Goal: Task Accomplishment & Management: Complete application form

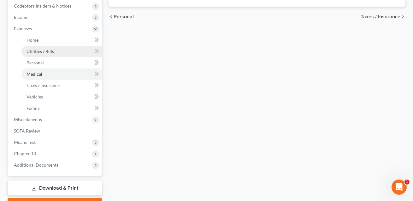
type input "0.00"
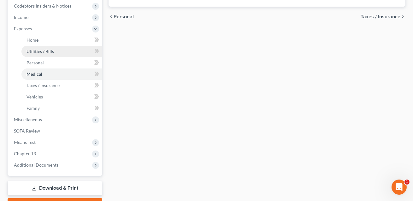
type input "0.00"
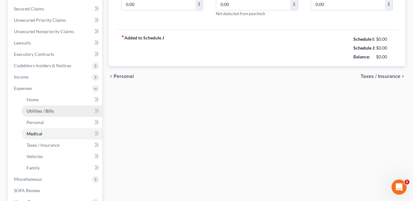
click at [35, 51] on ul "Case Dashboard Payments Invoices Payments Payments Credit Report Client Profile" at bounding box center [55, 83] width 93 height 296
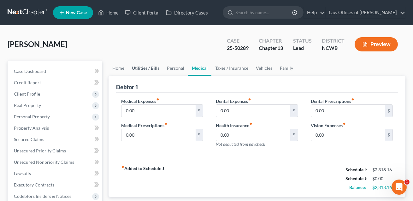
click at [142, 67] on link "Utilities / Bills" at bounding box center [145, 68] width 35 height 15
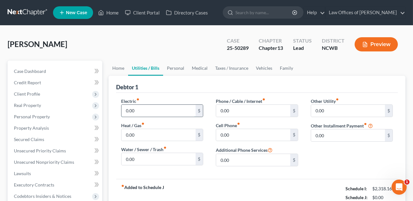
click at [141, 111] on input "0.00" at bounding box center [159, 111] width 74 height 12
type input "100.00"
click at [141, 157] on input "0.00" at bounding box center [159, 159] width 74 height 12
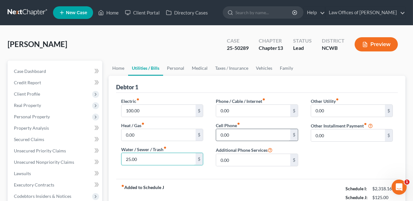
type input "25.00"
click at [220, 134] on input "0.00" at bounding box center [253, 135] width 74 height 12
type input "120.00"
click at [177, 67] on link "Personal" at bounding box center [175, 68] width 25 height 15
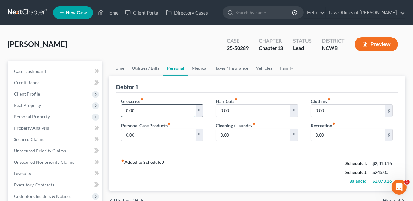
click at [140, 109] on input "0.00" at bounding box center [159, 111] width 74 height 12
type input "500.00"
click at [319, 110] on input "0.00" at bounding box center [348, 111] width 74 height 12
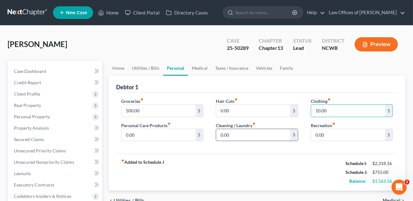
type input "10.00"
click at [241, 132] on input "0.00" at bounding box center [253, 135] width 74 height 12
type input "30.00"
click at [202, 66] on link "Medical" at bounding box center [199, 68] width 23 height 15
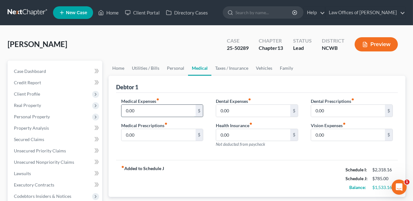
click at [144, 109] on input "0.00" at bounding box center [159, 111] width 74 height 12
type input "32.72"
click at [226, 65] on link "Taxes / Insurance" at bounding box center [232, 68] width 41 height 15
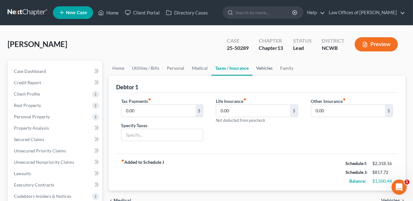
click at [261, 68] on link "Vehicles" at bounding box center [265, 68] width 24 height 15
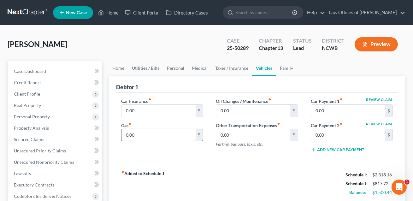
click at [138, 133] on input "0.00" at bounding box center [159, 135] width 74 height 12
type input "250.00"
click at [145, 111] on input "0.00" at bounding box center [159, 111] width 74 height 12
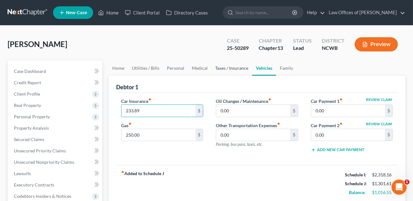
type input "233.89"
click at [228, 66] on link "Taxes / Insurance" at bounding box center [232, 68] width 41 height 15
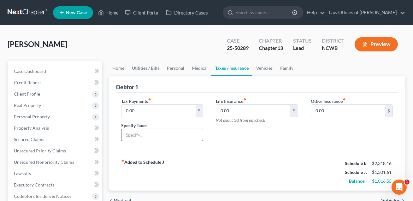
click at [148, 135] on input "text" at bounding box center [162, 135] width 81 height 12
type input "County taxes"
click at [128, 112] on input "0.00" at bounding box center [159, 111] width 74 height 12
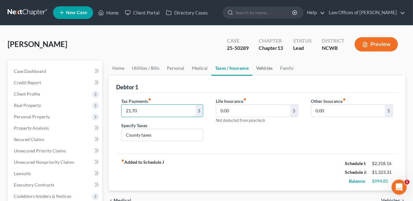
type input "21.70"
click at [262, 66] on link "Vehicles" at bounding box center [265, 68] width 24 height 15
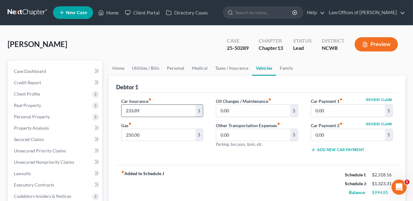
click at [153, 113] on input "233.89" at bounding box center [159, 111] width 74 height 12
type input "257.85"
click at [178, 151] on div "Car Insurance fiber_manual_record 257.85 $ Gas fiber_manual_record 250.00 $" at bounding box center [162, 128] width 95 height 60
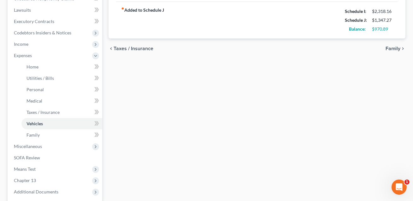
scroll to position [225, 0]
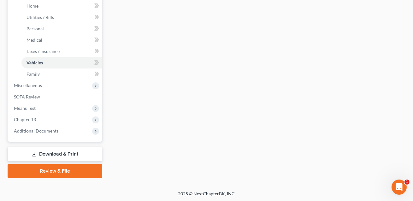
click at [47, 153] on link "Download & Print" at bounding box center [55, 154] width 95 height 15
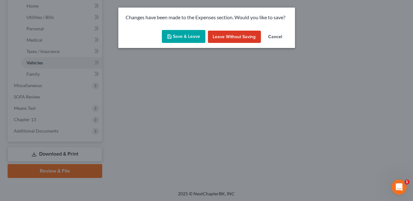
click at [189, 36] on button "Save & Leave" at bounding box center [184, 36] width 44 height 13
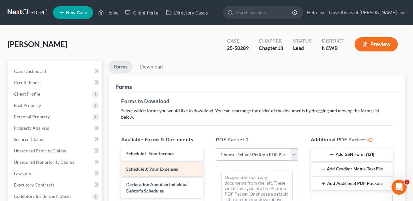
scroll to position [151, 0]
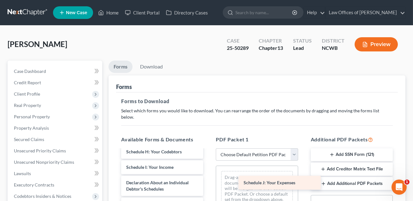
drag, startPoint x: 161, startPoint y: 159, endPoint x: 278, endPoint y: 179, distance: 119.0
click at [208, 179] on div "Schedule J: Your Expenses Voluntary Petition for Individuals Filing for Bankrup…" at bounding box center [162, 160] width 92 height 322
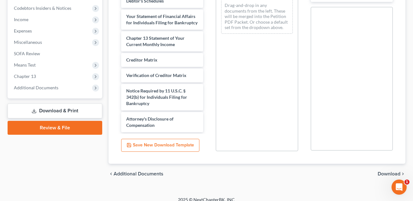
click at [382, 172] on span "Download" at bounding box center [389, 174] width 23 height 5
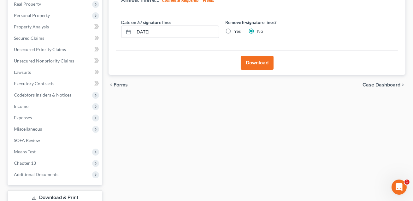
scroll to position [92, 0]
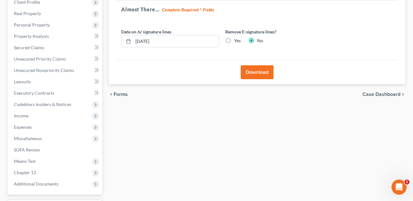
click at [260, 75] on button "Download" at bounding box center [257, 72] width 33 height 14
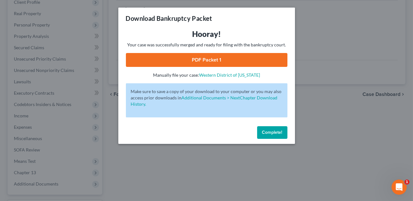
click at [225, 59] on link "PDF Packet 1" at bounding box center [207, 60] width 162 height 14
